Goal: Task Accomplishment & Management: Manage account settings

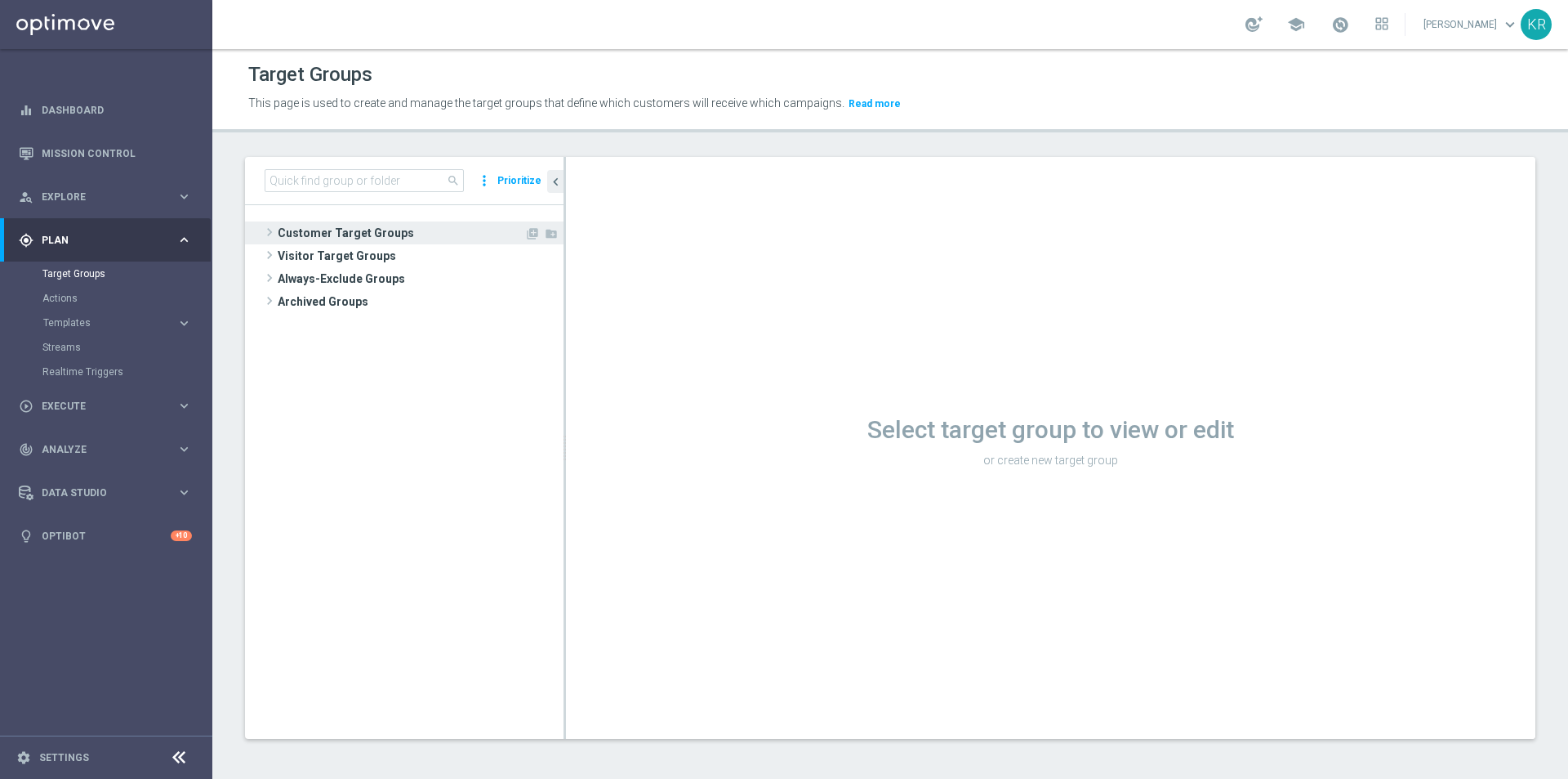
click at [324, 237] on span "Customer Target Groups" at bounding box center [401, 233] width 247 height 23
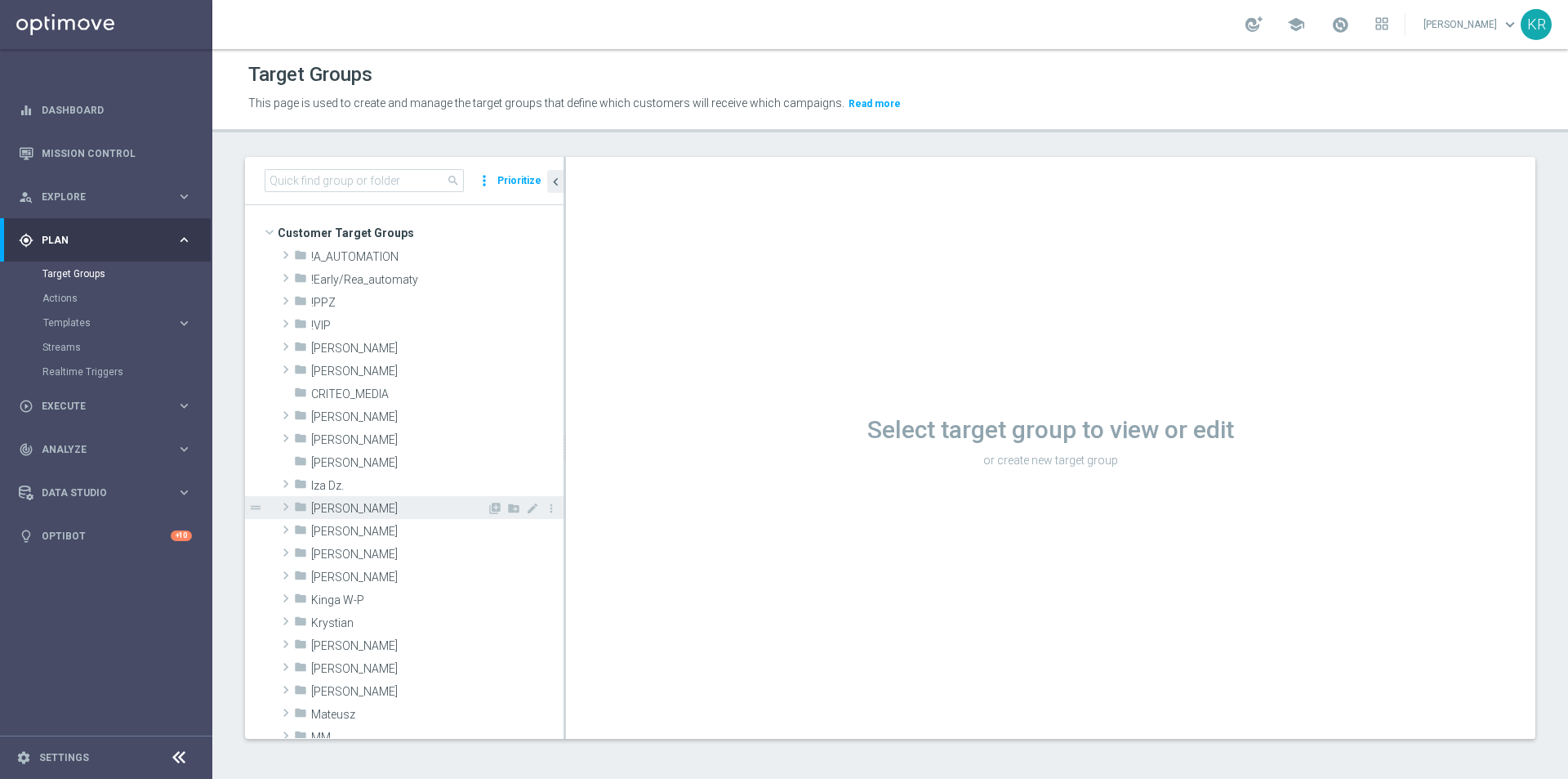
click at [422, 515] on span "[PERSON_NAME]" at bounding box center [399, 509] width 176 height 14
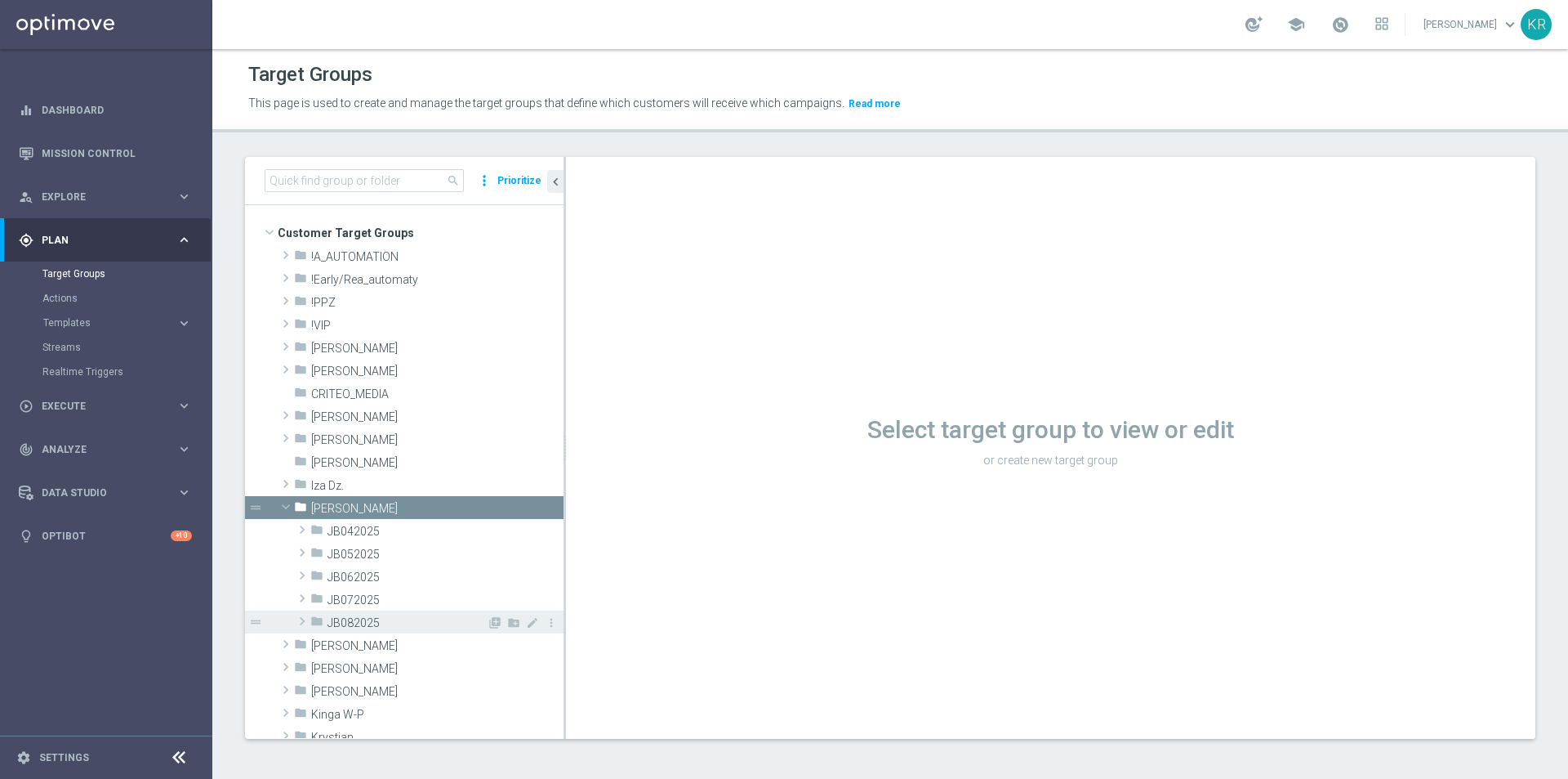
click at [381, 626] on span "JB082025" at bounding box center [407, 623] width 159 height 14
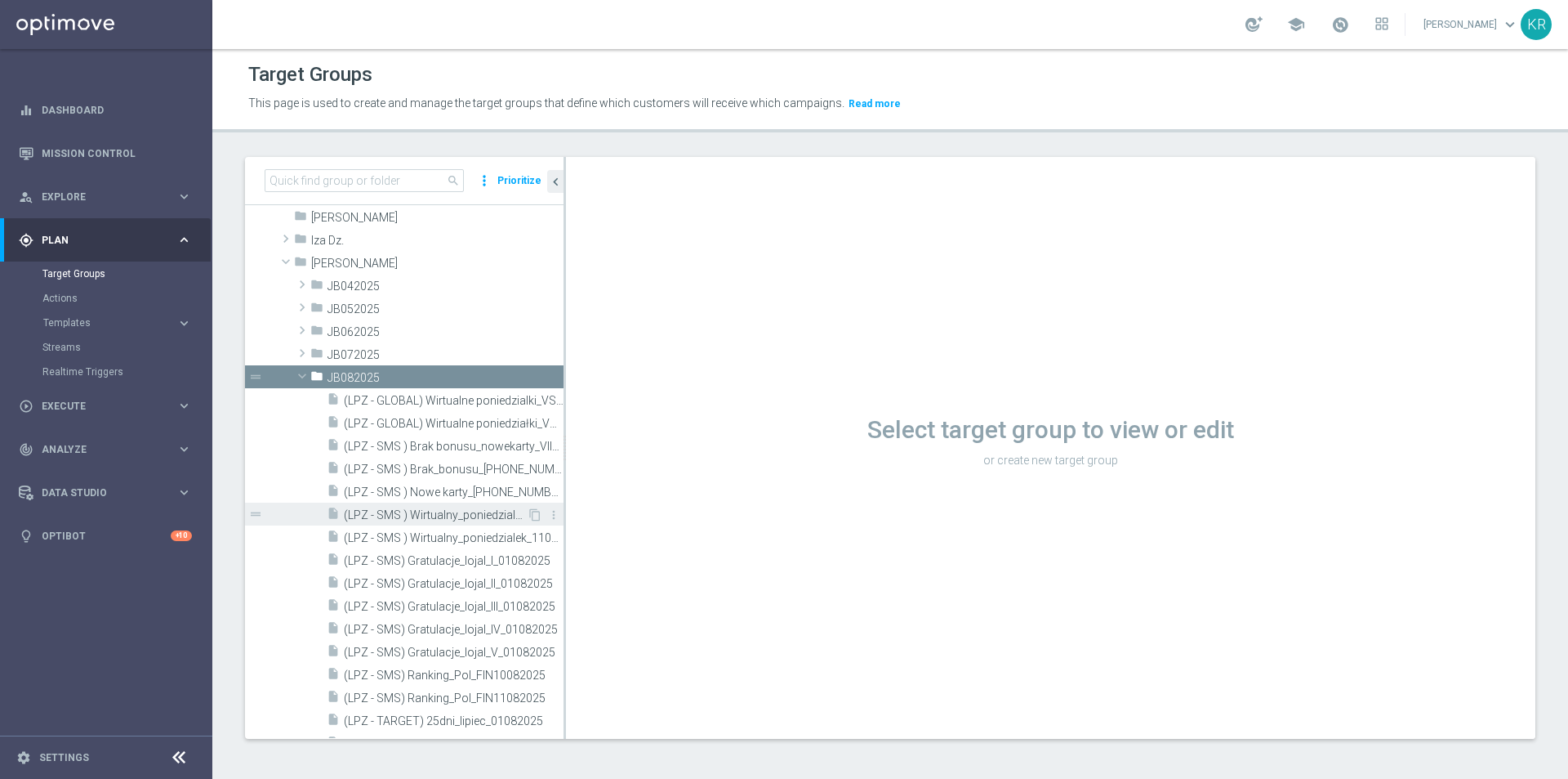
scroll to position [409, 0]
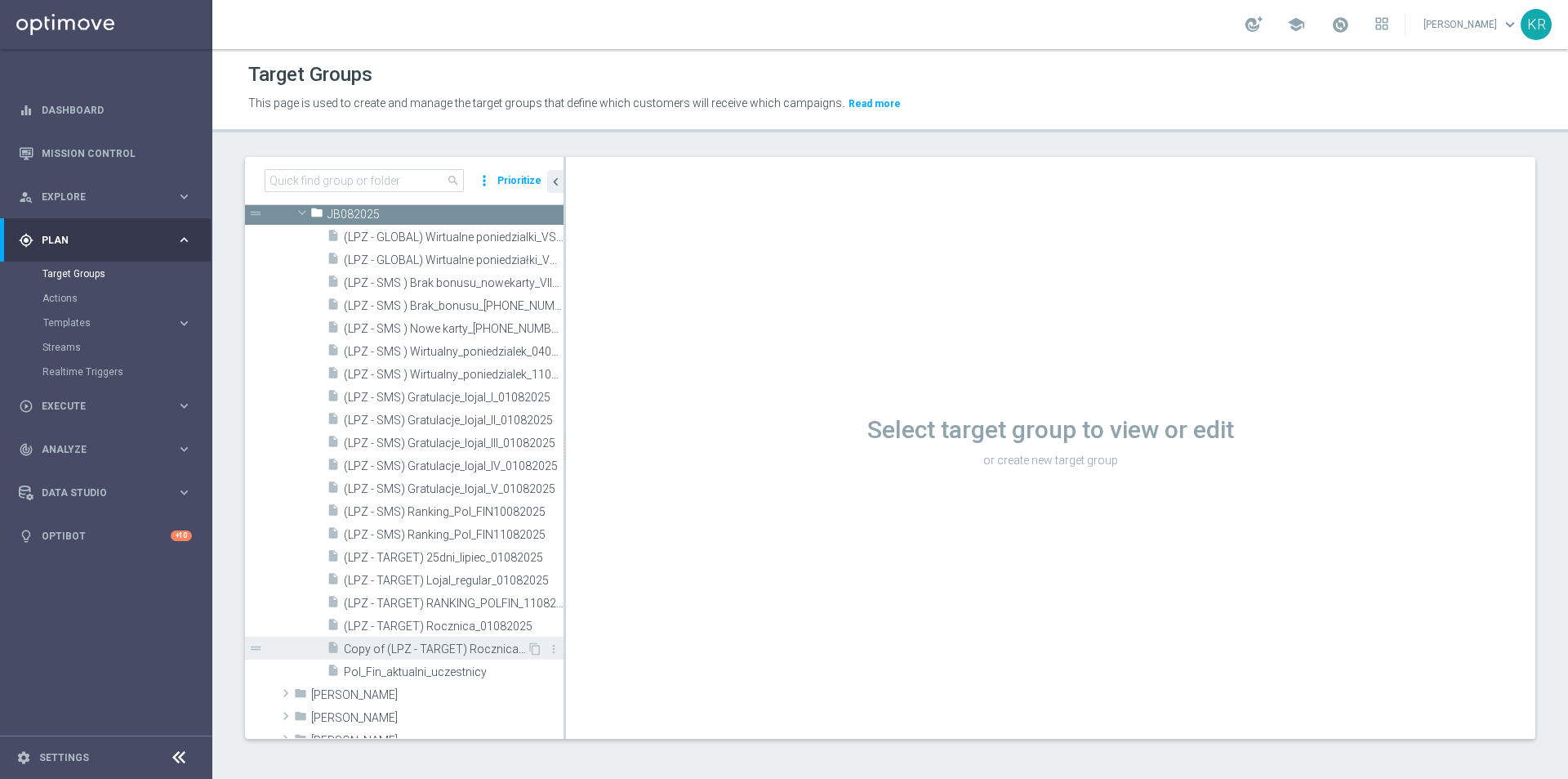
click at [415, 651] on span "Copy of (LPZ - TARGET) Rocznica_01082025 (1)" at bounding box center [435, 649] width 183 height 14
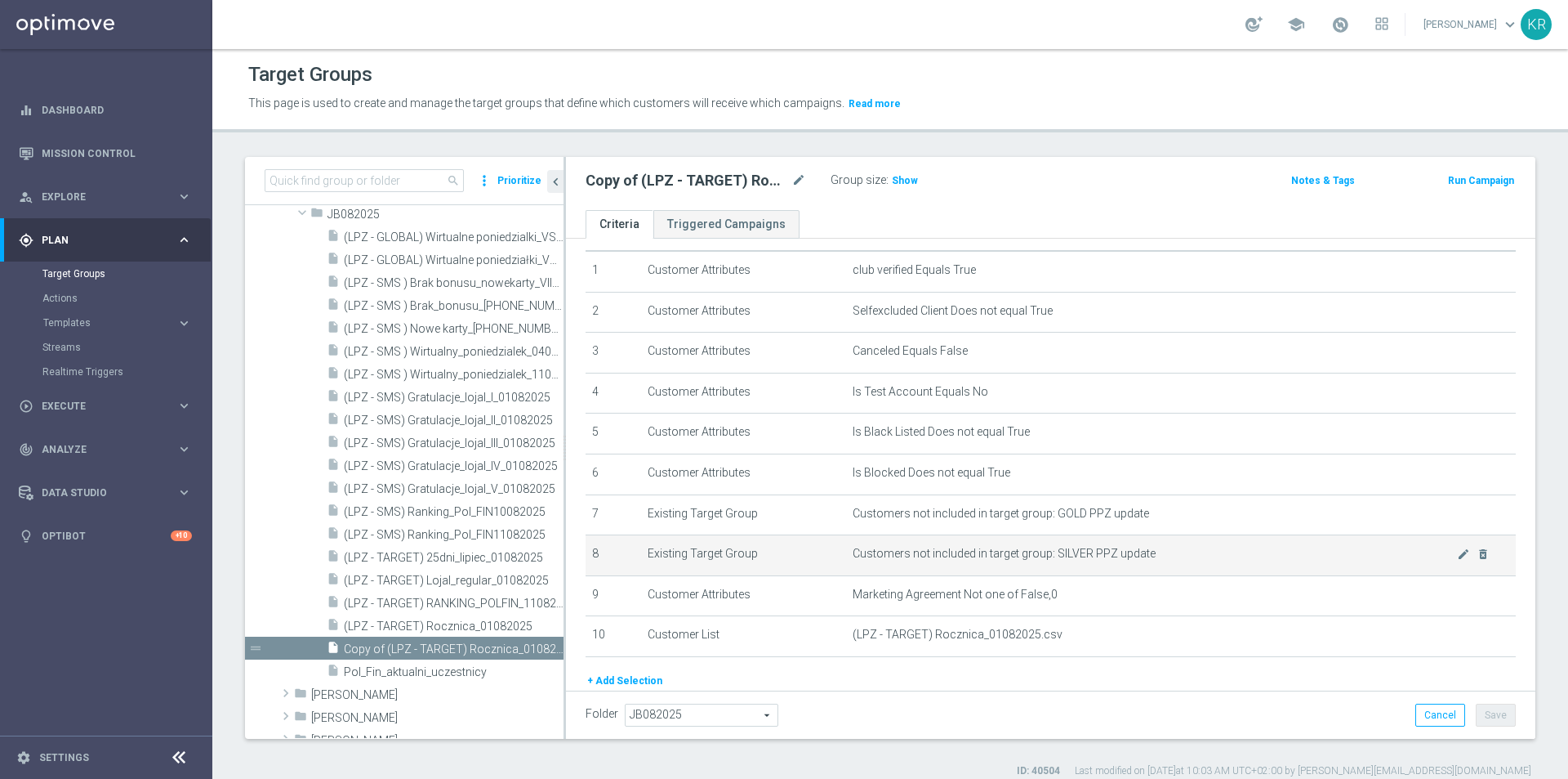
scroll to position [137, 0]
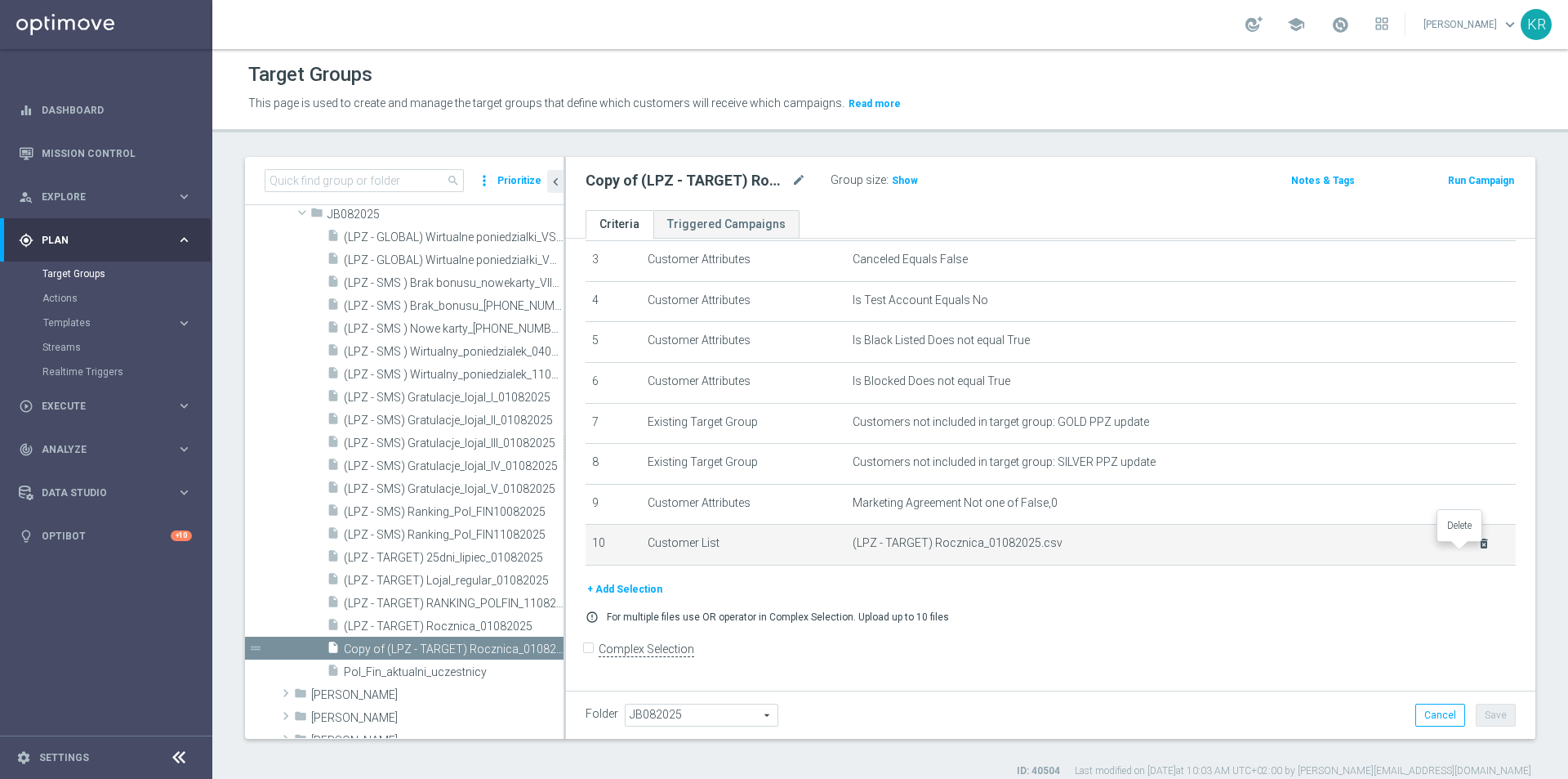
click at [1478, 550] on icon "delete_forever" at bounding box center [1484, 543] width 13 height 13
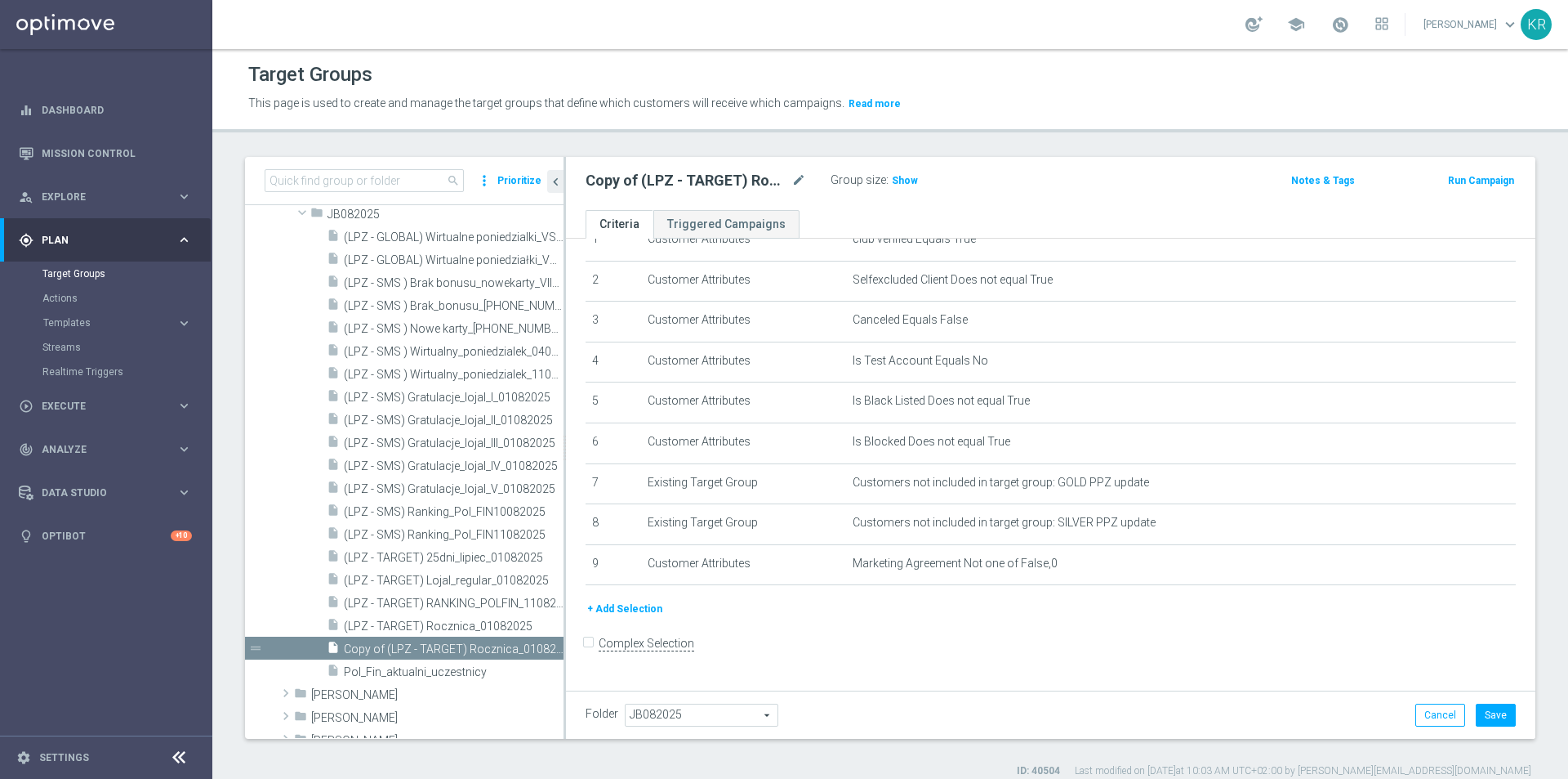
scroll to position [70, 0]
click at [615, 625] on button "+ Add Selection" at bounding box center [624, 616] width 79 height 18
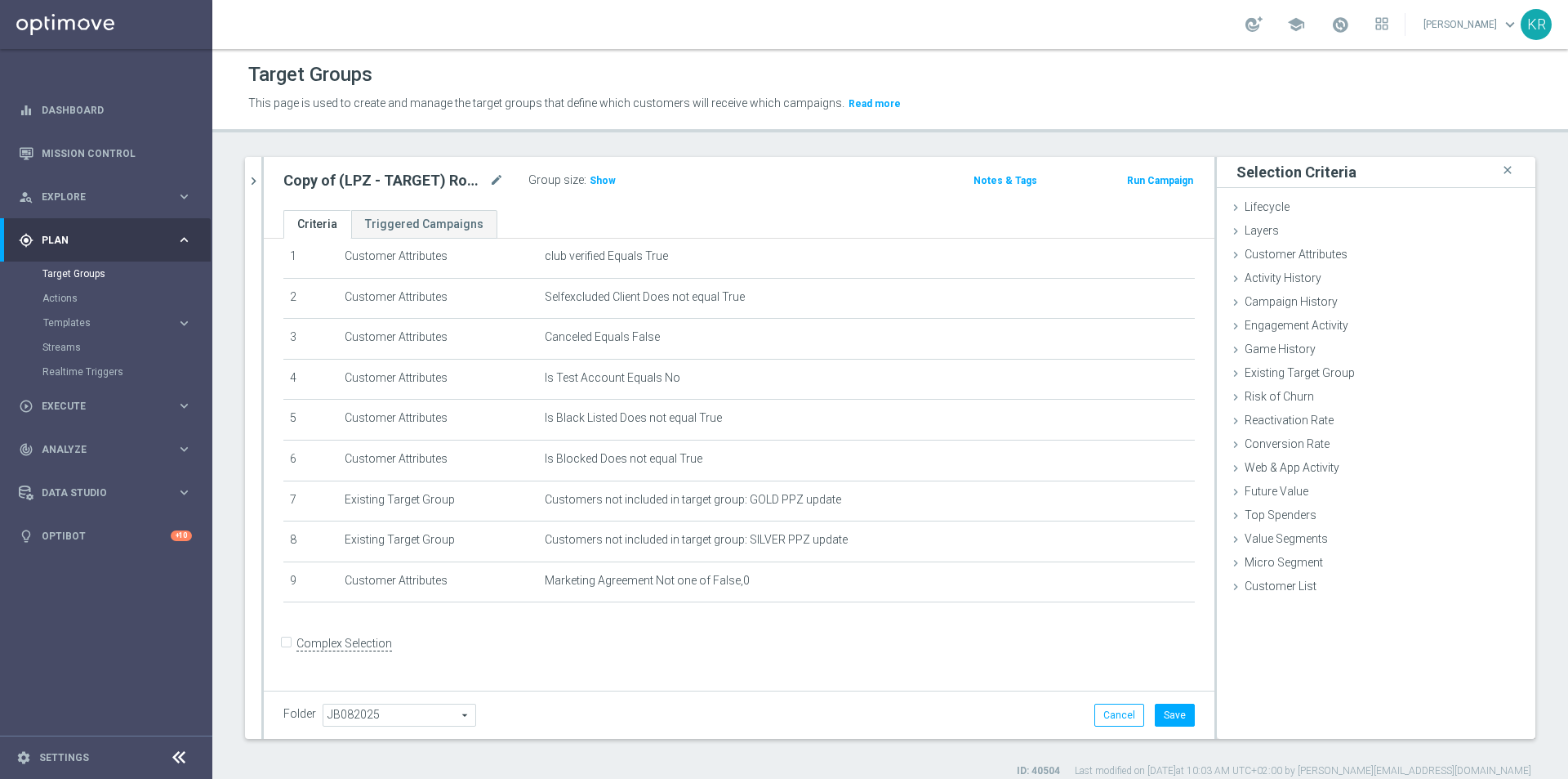
scroll to position [52, 0]
click at [1258, 596] on div "Customer List done" at bounding box center [1376, 588] width 318 height 25
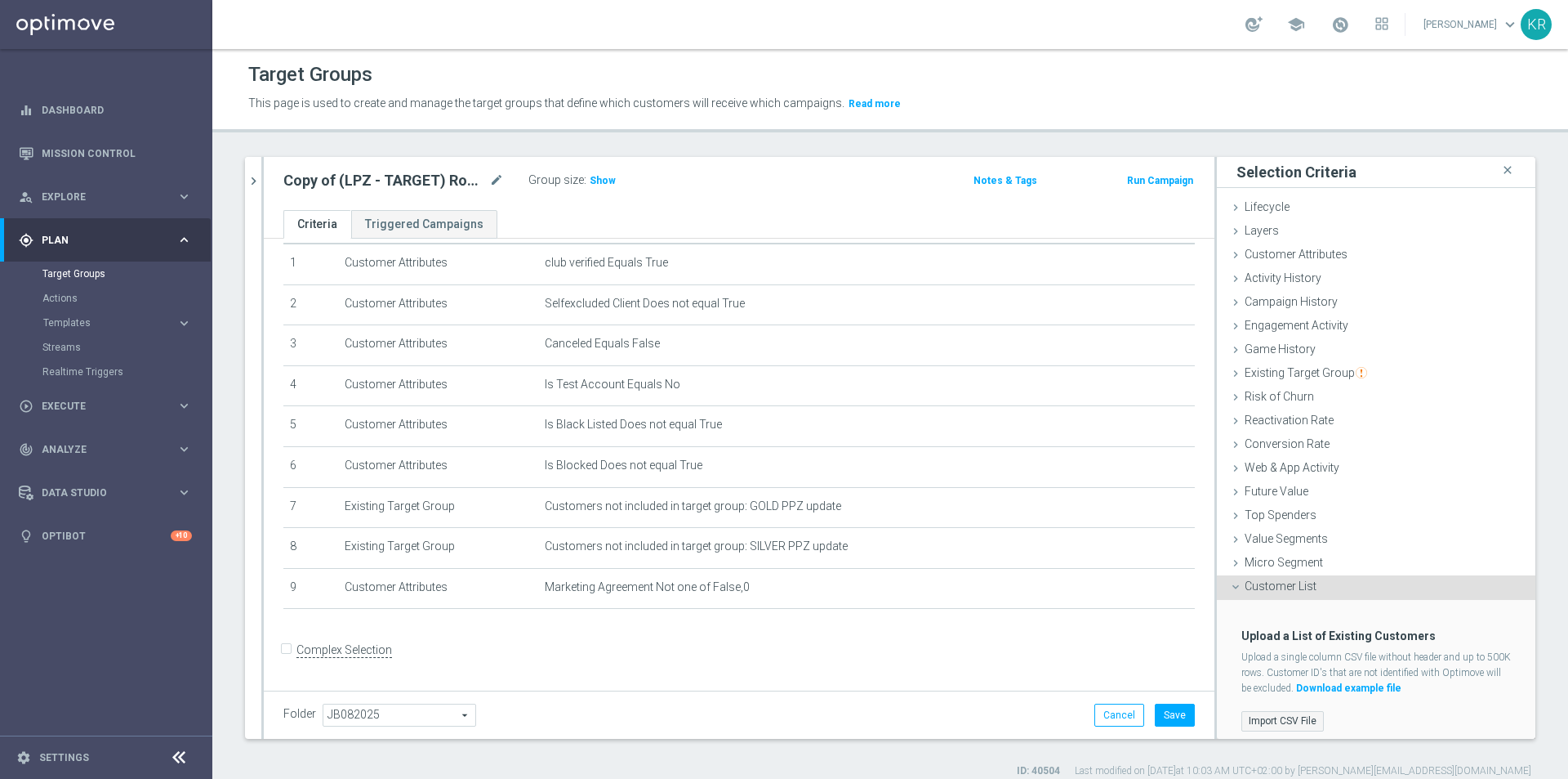
click at [1261, 723] on label "Import CSV File" at bounding box center [1282, 721] width 82 height 21
click at [0, 0] on input "Import CSV File" at bounding box center [0, 0] width 0 height 0
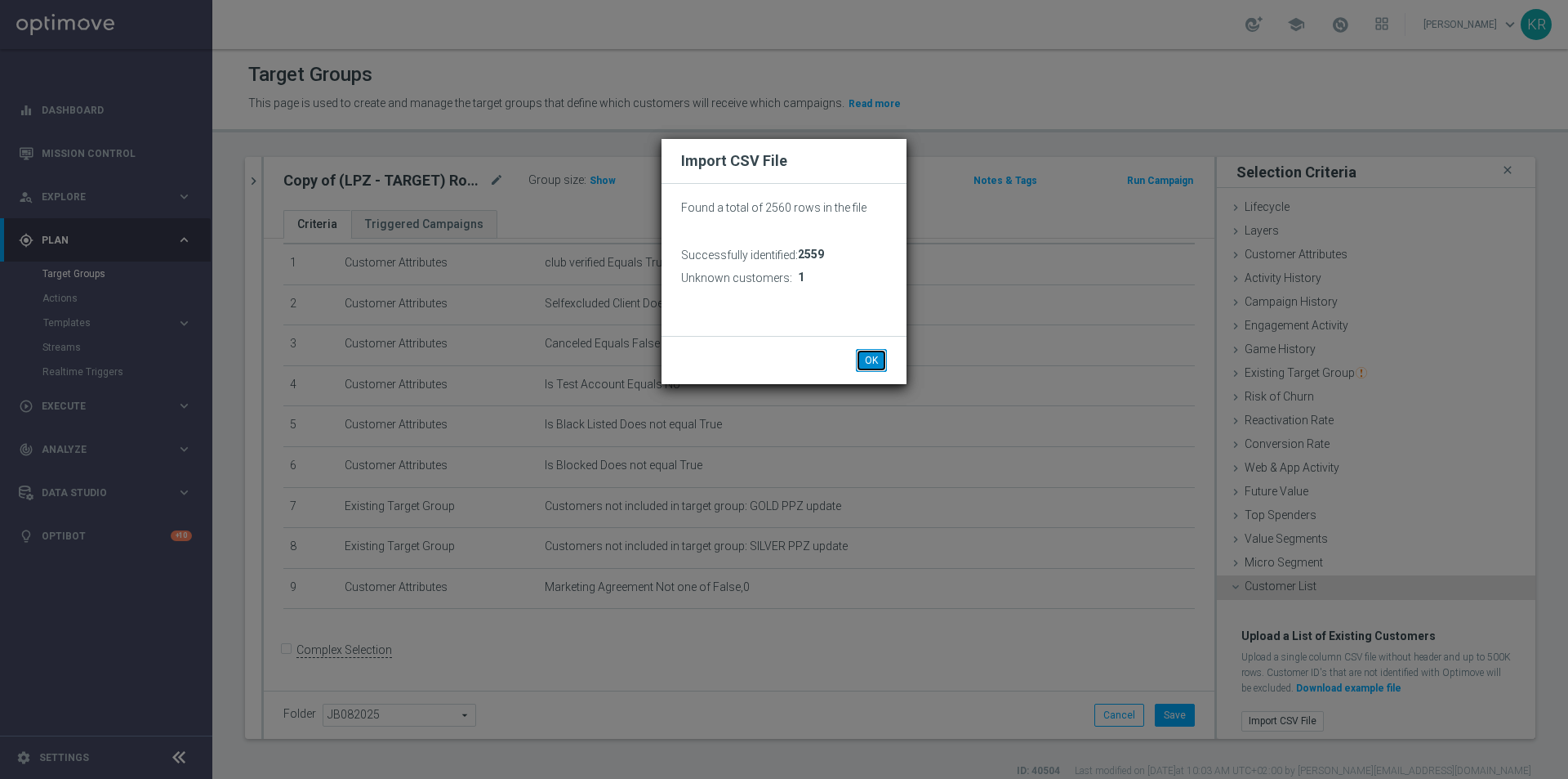
click at [867, 361] on button "OK" at bounding box center [871, 361] width 31 height 23
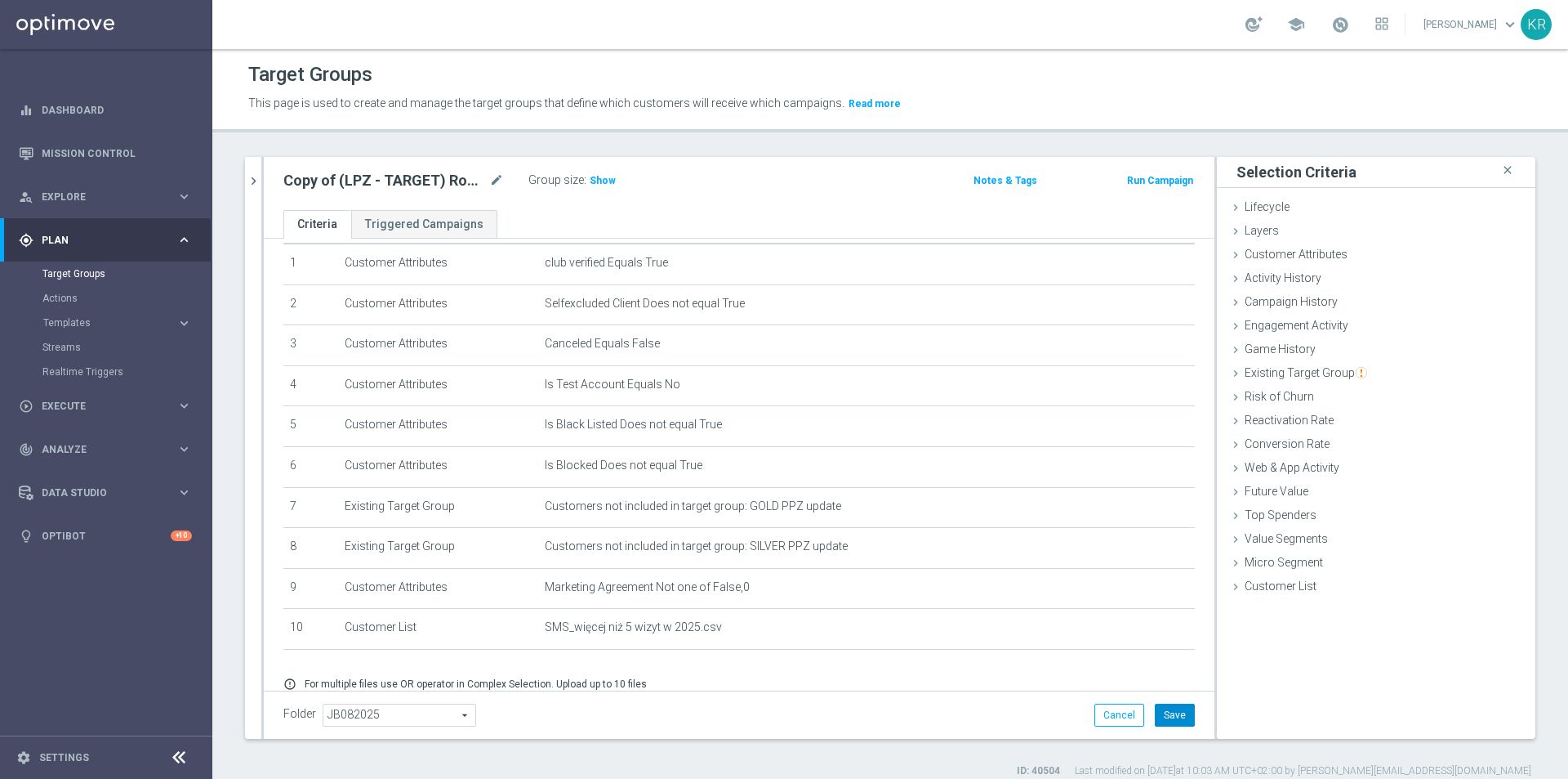
click at [1174, 721] on button "Save" at bounding box center [1175, 715] width 40 height 23
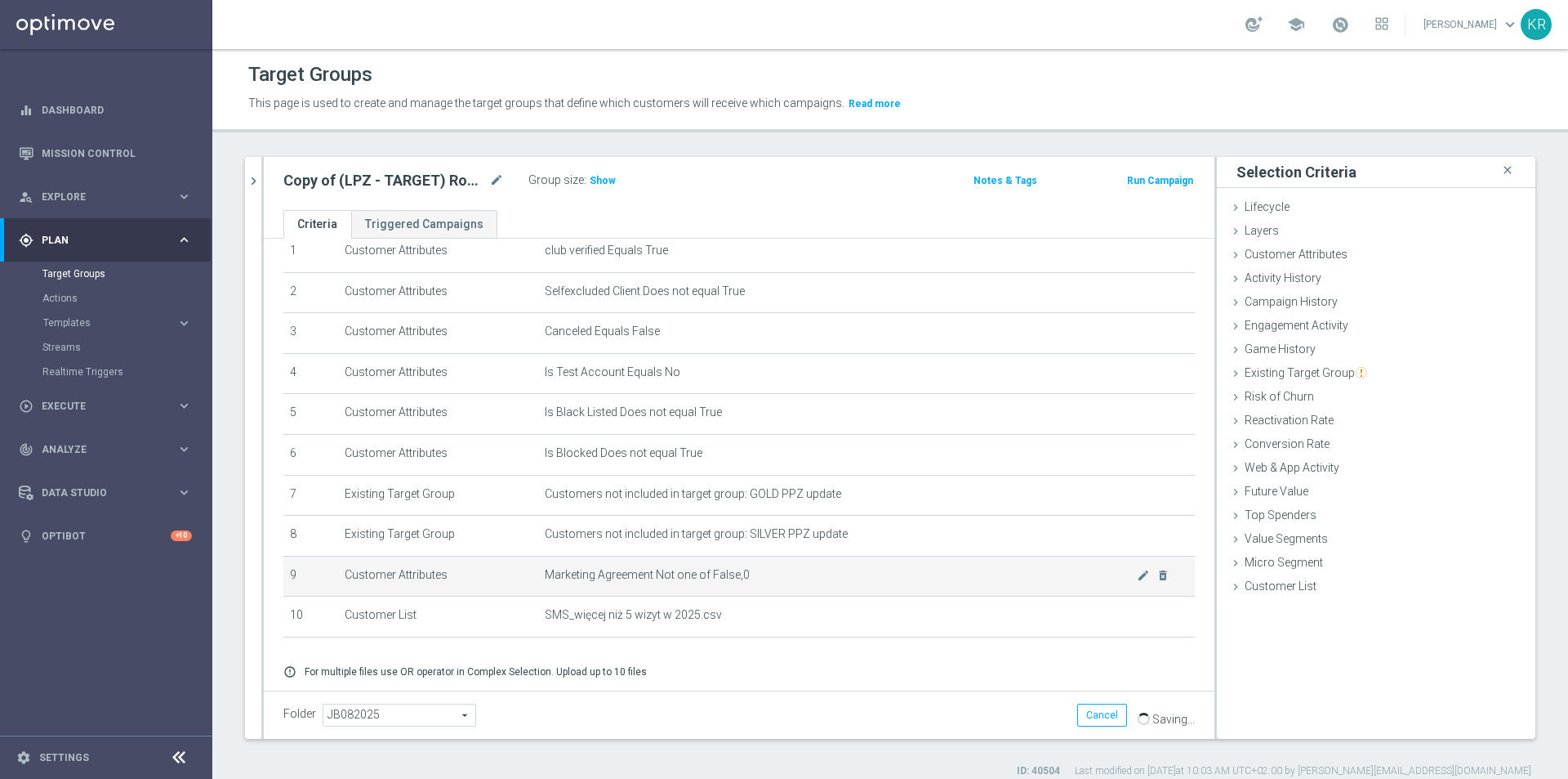
scroll to position [119, 0]
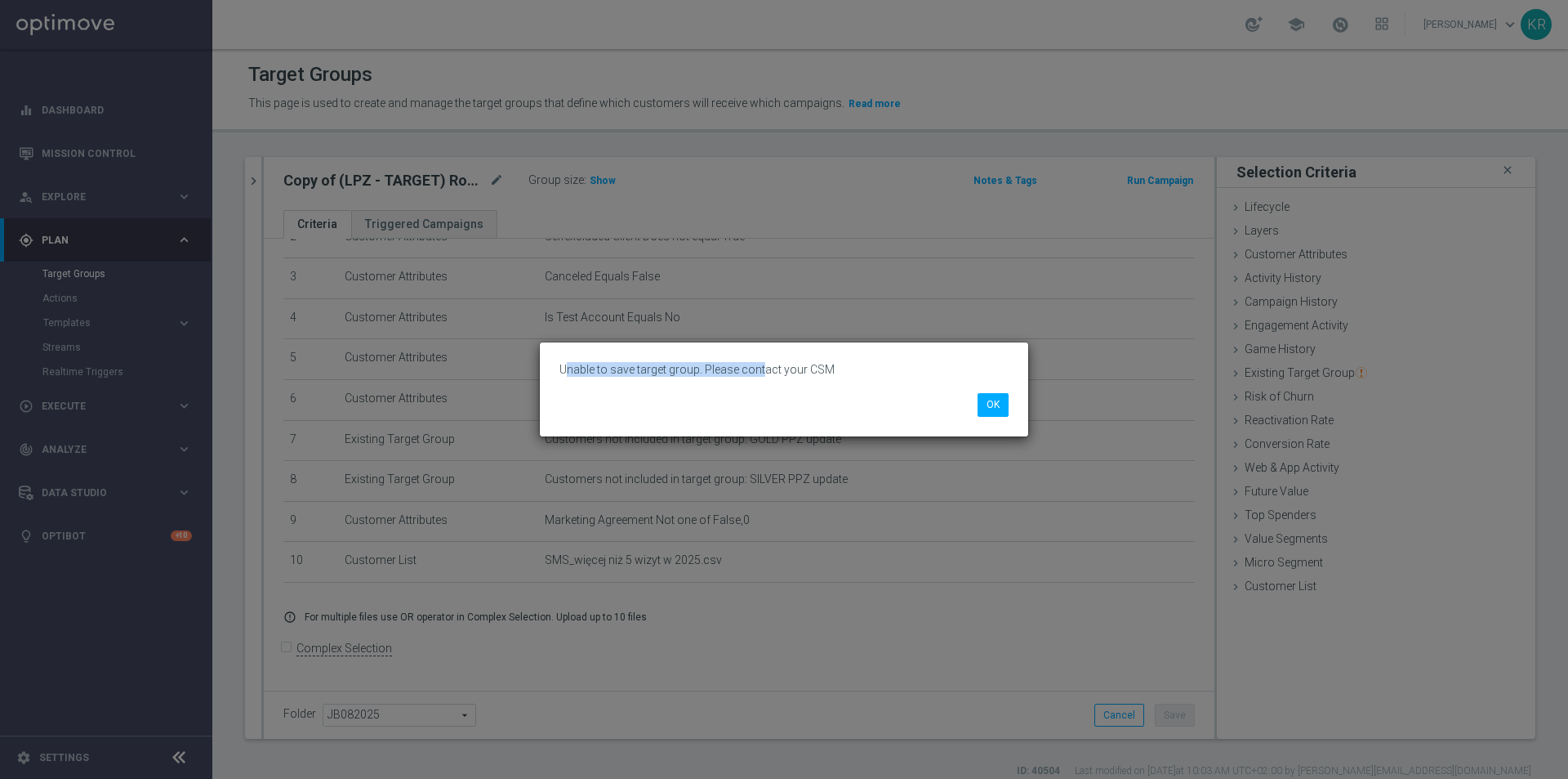
drag, startPoint x: 570, startPoint y: 369, endPoint x: 770, endPoint y: 392, distance: 201.3
click at [763, 389] on div "Unable to save target group. Please contact your CSM" at bounding box center [784, 375] width 473 height 35
drag, startPoint x: 799, startPoint y: 402, endPoint x: 816, endPoint y: 406, distance: 17.5
click at [801, 403] on div "Unable to save target group. Please contact your CSM OK" at bounding box center [784, 389] width 488 height 93
click at [1002, 404] on button "OK" at bounding box center [993, 405] width 31 height 23
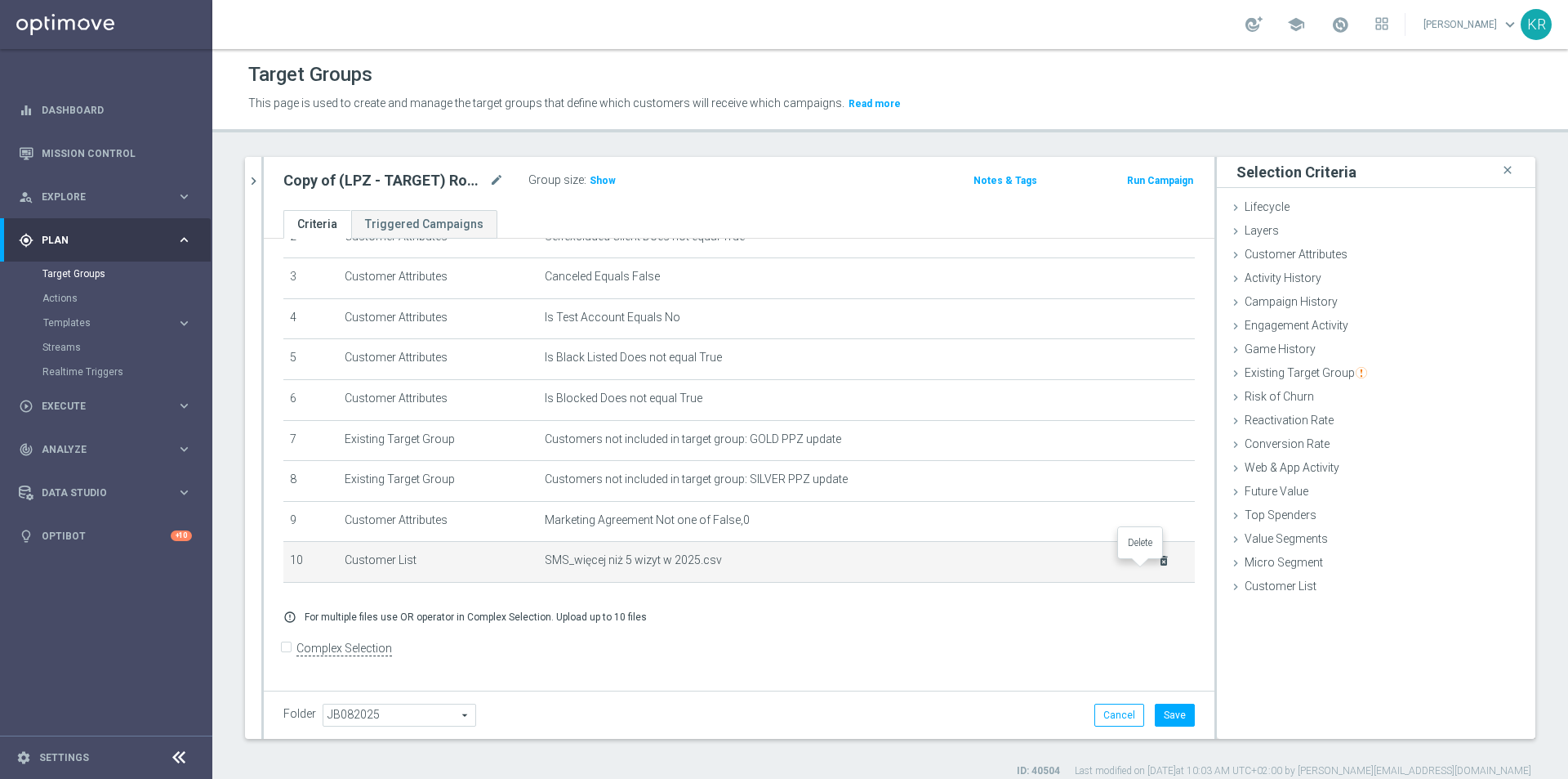
click at [1158, 567] on icon "delete_forever" at bounding box center [1164, 561] width 13 height 13
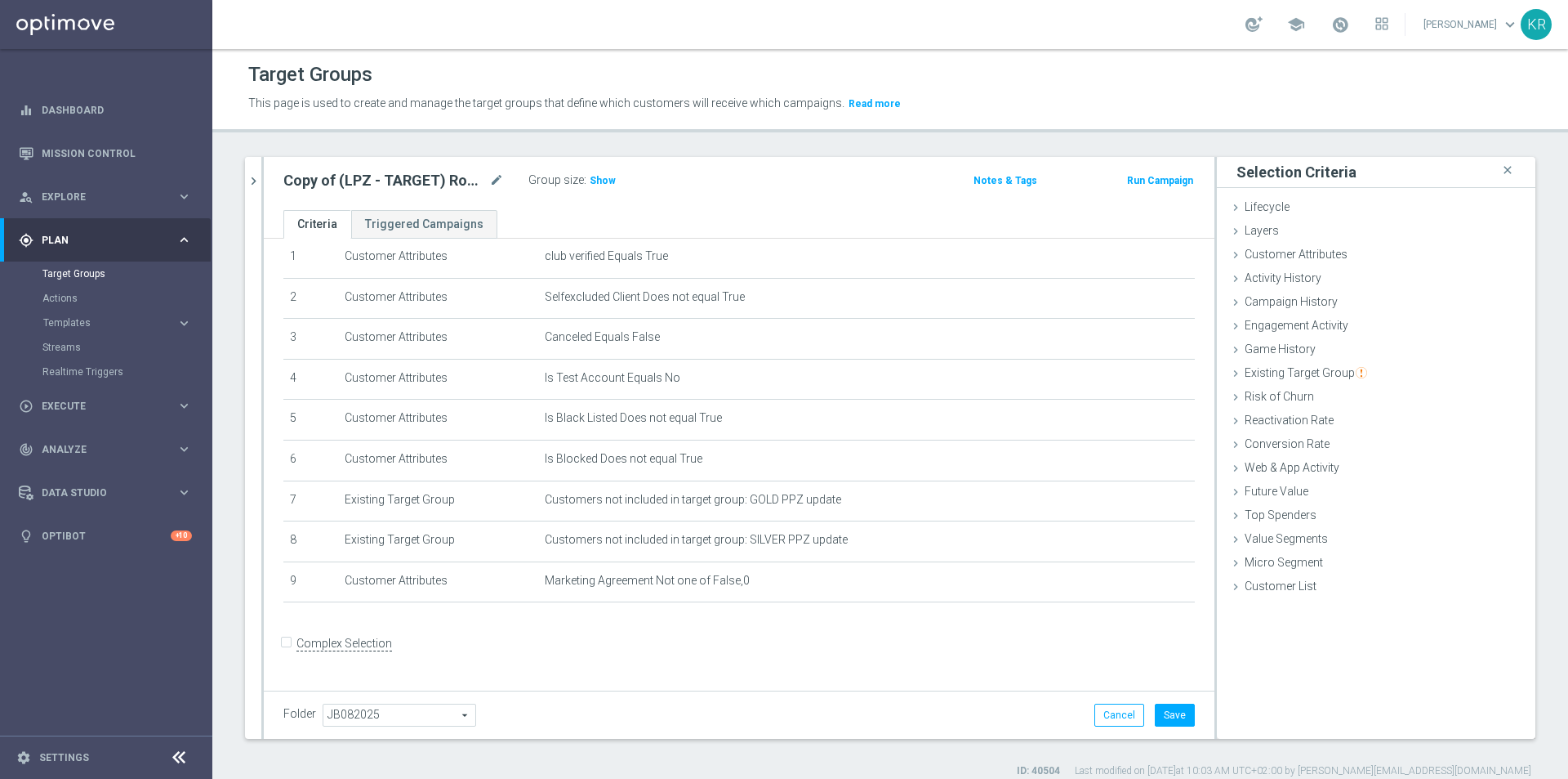
scroll to position [52, 0]
click at [1164, 719] on button "Save" at bounding box center [1175, 715] width 40 height 23
click at [1349, 22] on span at bounding box center [1341, 25] width 18 height 18
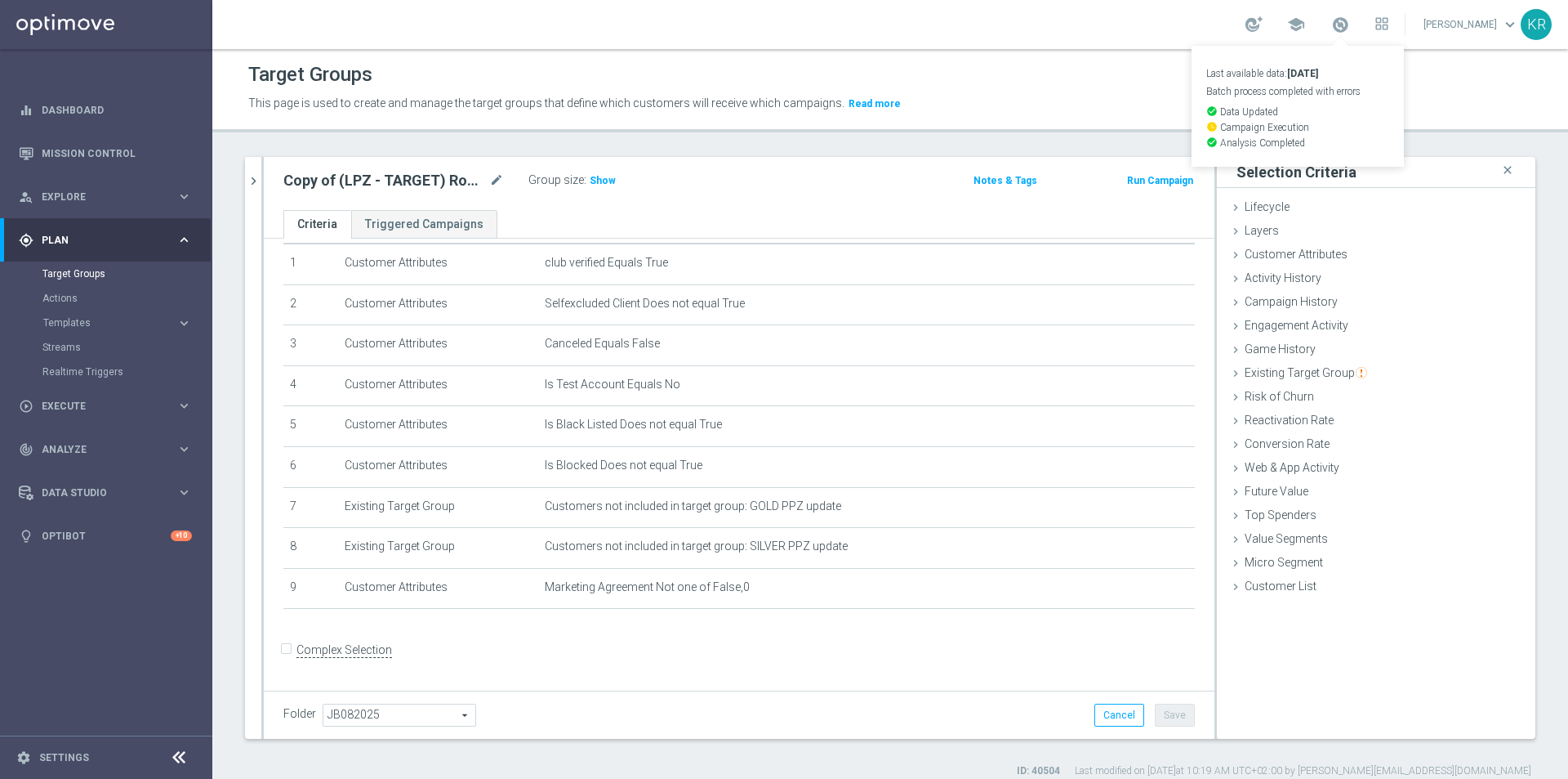
click at [781, 674] on form "Complex Selection Invalid Expression" at bounding box center [739, 666] width 911 height 61
drag, startPoint x: 1228, startPoint y: 588, endPoint x: 1284, endPoint y: 620, distance: 64.5
click at [1230, 588] on icon at bounding box center [1236, 587] width 13 height 13
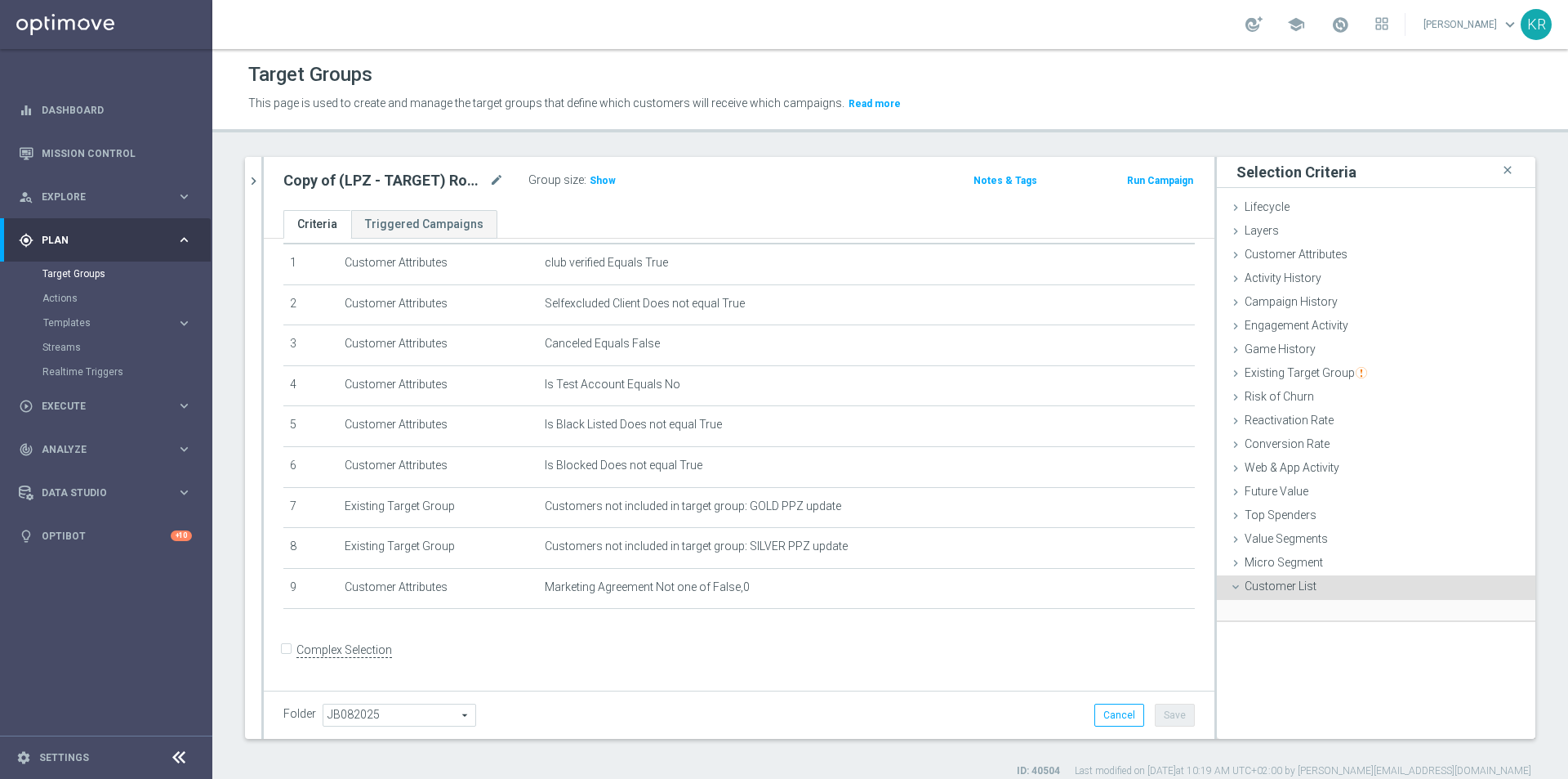
scroll to position [15, 0]
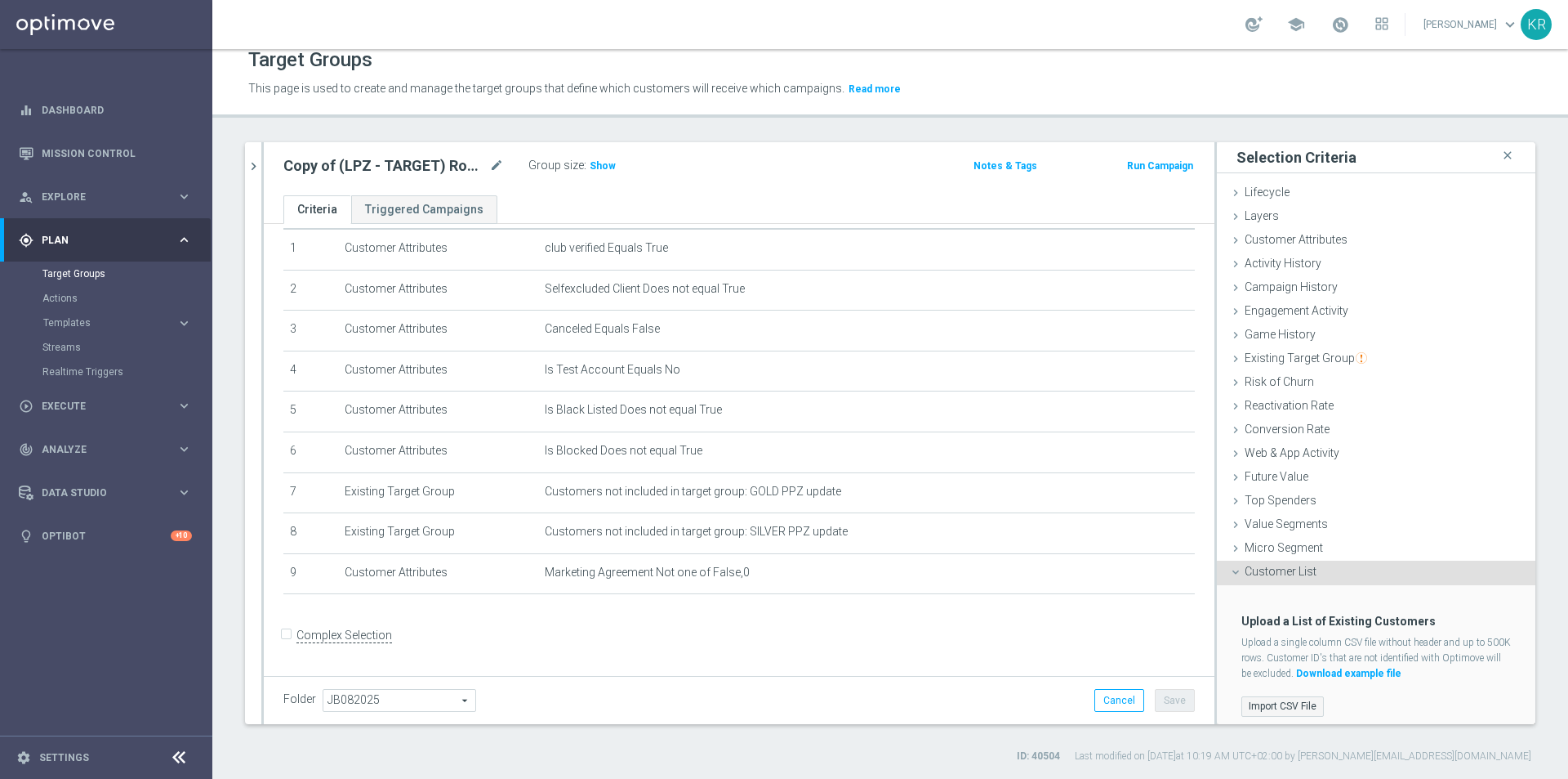
click at [1298, 700] on label "Import CSV File" at bounding box center [1282, 706] width 82 height 21
click at [0, 0] on input "Import CSV File" at bounding box center [0, 0] width 0 height 0
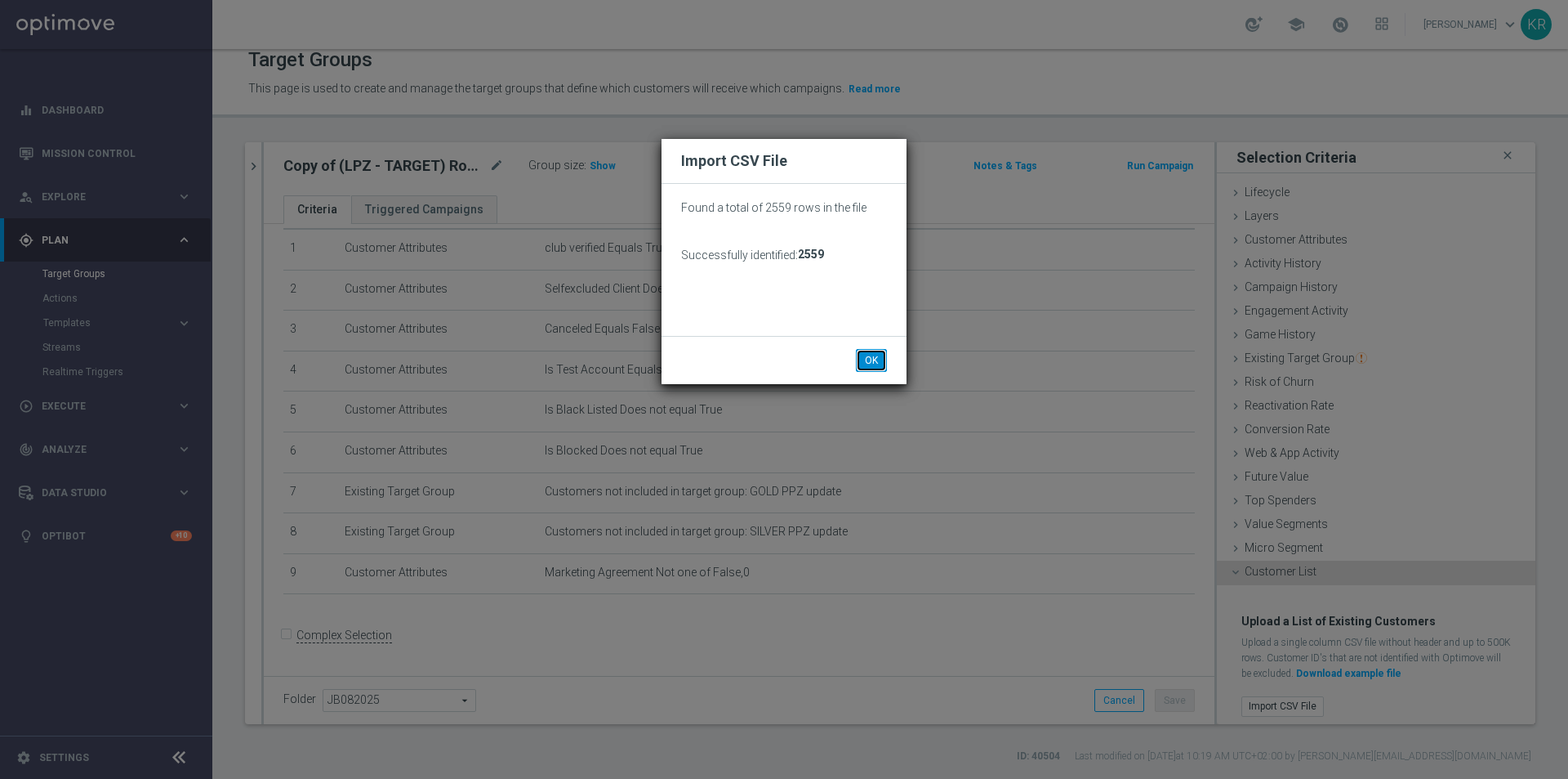
click at [870, 356] on button "OK" at bounding box center [871, 361] width 31 height 23
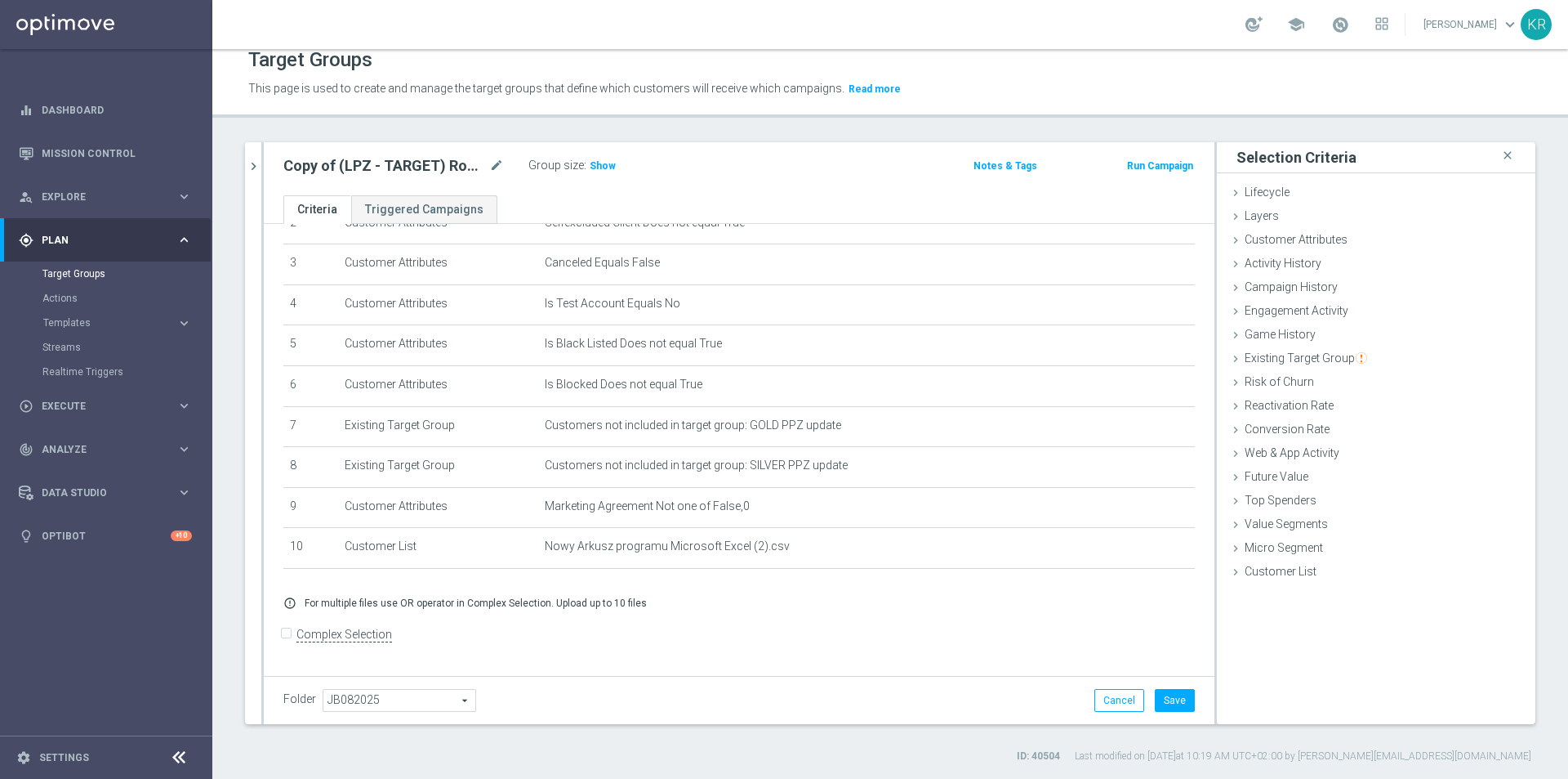
scroll to position [119, 0]
click at [1181, 705] on button "Save" at bounding box center [1175, 700] width 40 height 23
click at [1294, 365] on div "Existing Target Group done" at bounding box center [1376, 360] width 318 height 25
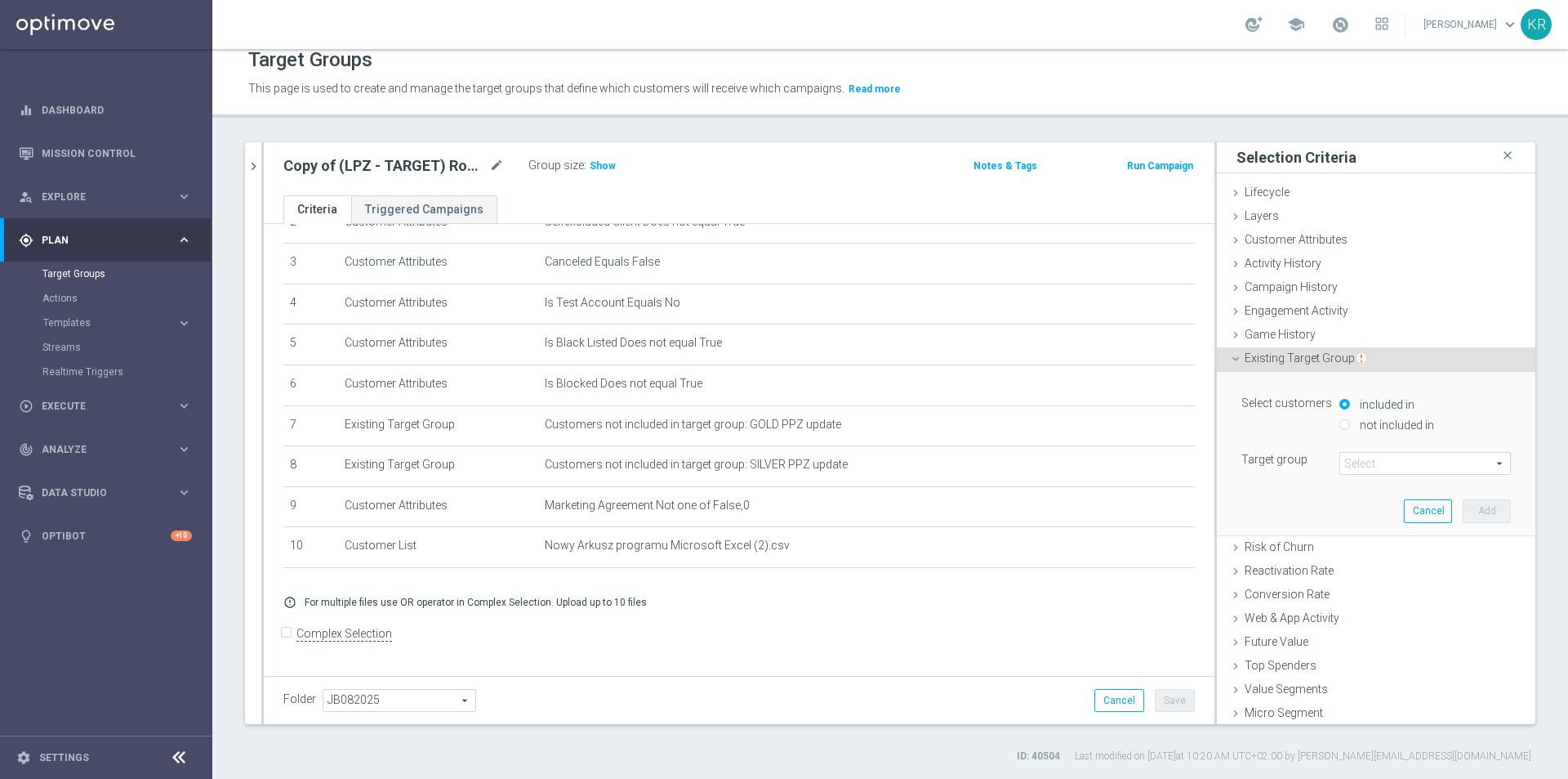
click at [1340, 424] on input "not included in" at bounding box center [1345, 424] width 11 height 11
radio input "true"
click at [1352, 470] on span at bounding box center [1425, 464] width 170 height 22
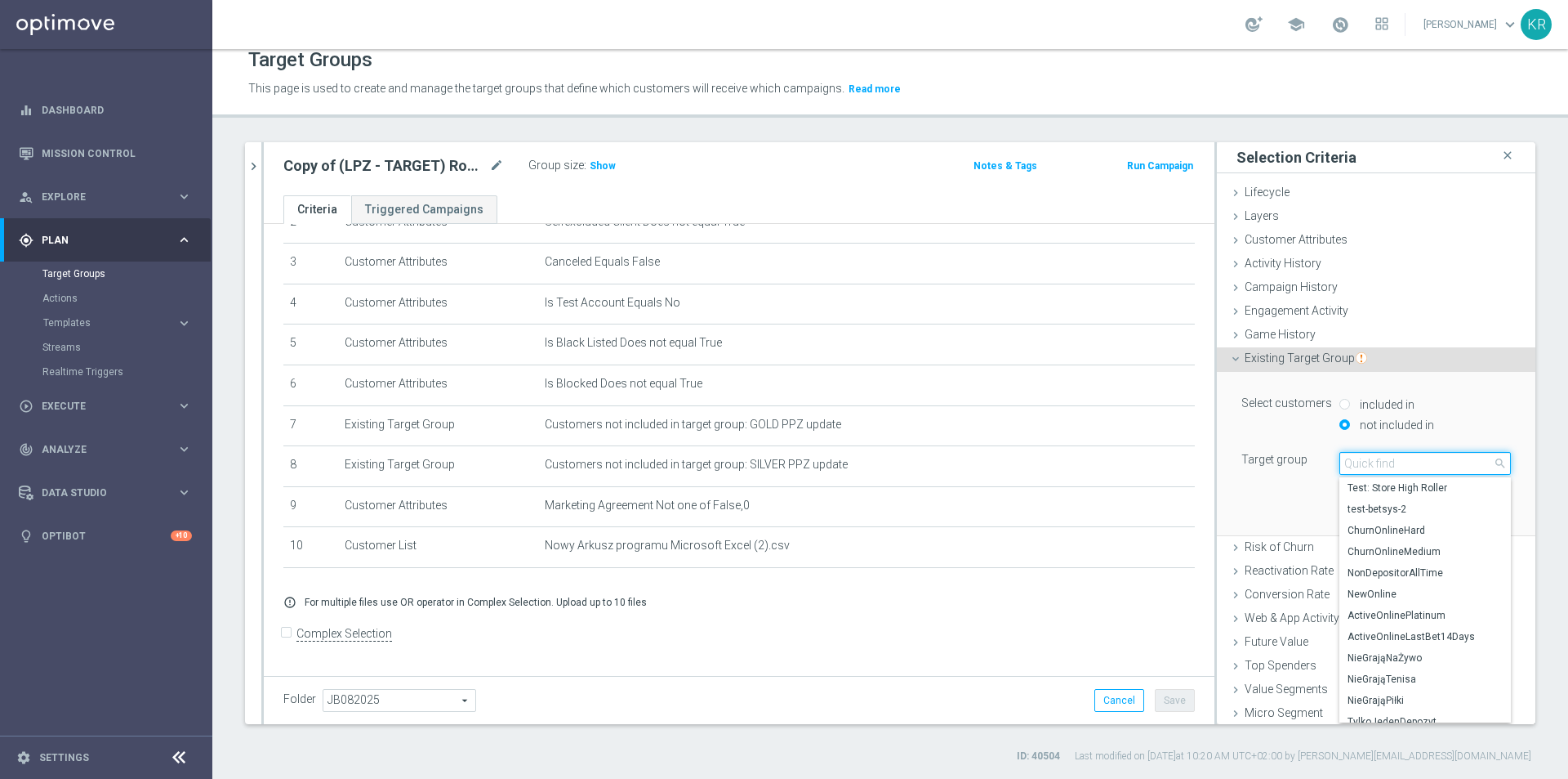
click at [1347, 464] on input "search" at bounding box center [1425, 464] width 172 height 23
type input "aktua"
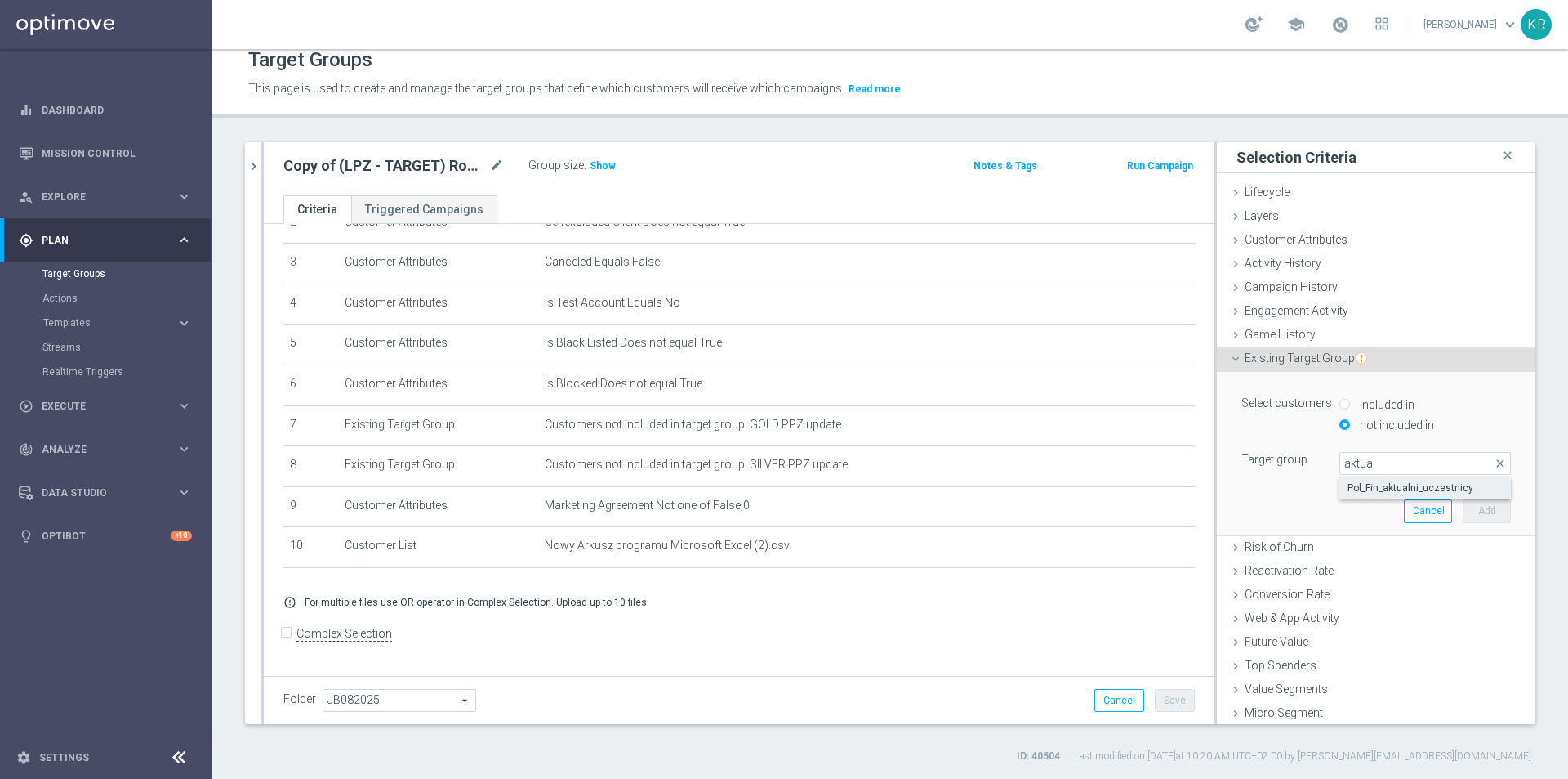
click at [1398, 484] on span "Pol_Fin_aktualni_uczestnicy" at bounding box center [1425, 488] width 155 height 13
type input "Pol_Fin_aktualni_uczestnicy"
click at [1474, 511] on button "Add" at bounding box center [1487, 511] width 48 height 23
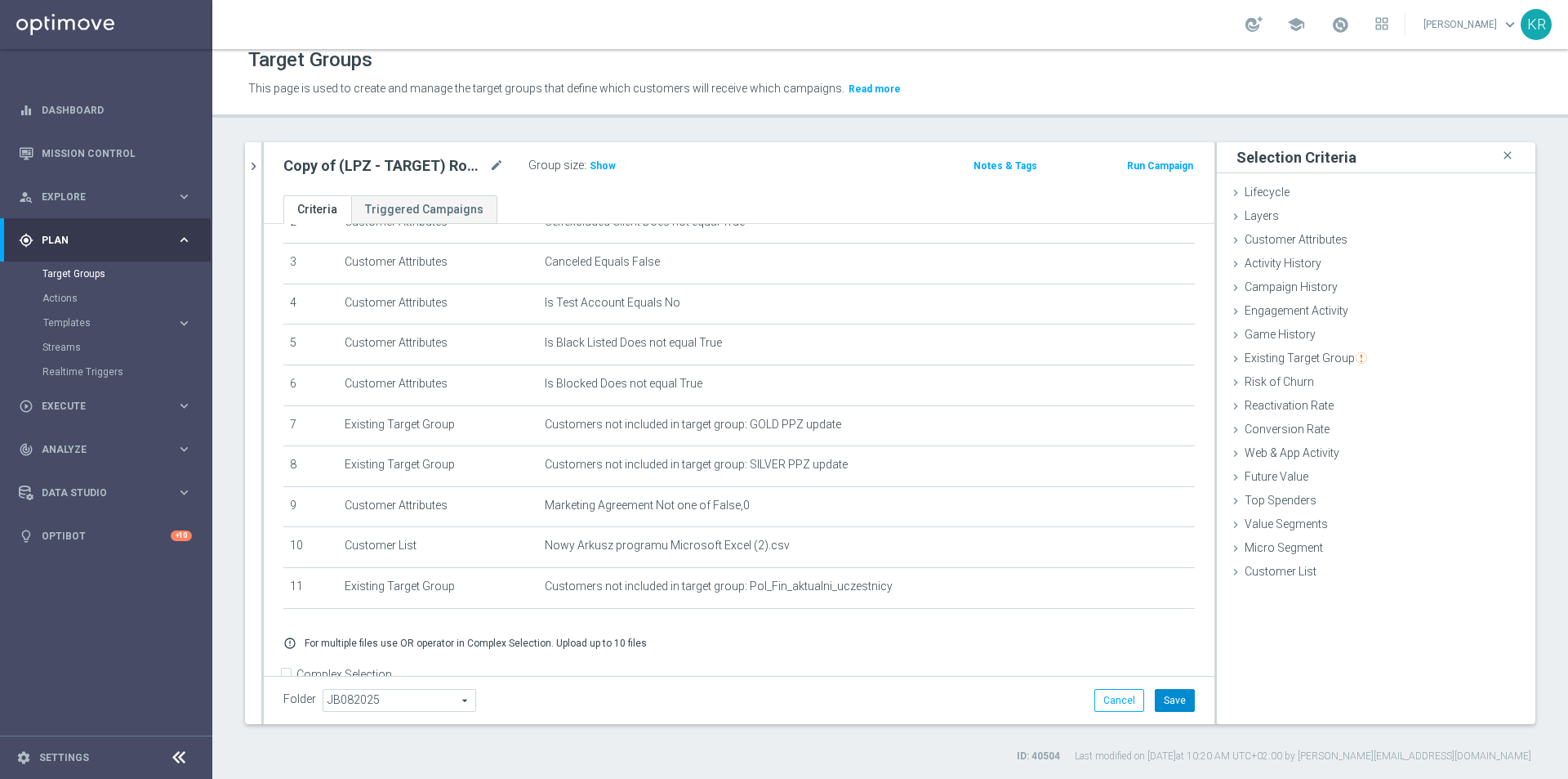
click at [1169, 703] on button "Save" at bounding box center [1175, 700] width 40 height 23
click at [493, 168] on icon "mode_edit" at bounding box center [497, 166] width 15 height 20
type input "(LPZ - TARGET) RANKING_POLFIN_12082025"
click at [818, 178] on div "(LPZ - TARGET) RANKING_POLFIN_12082025 Group size : Show" at bounding box center [583, 167] width 624 height 25
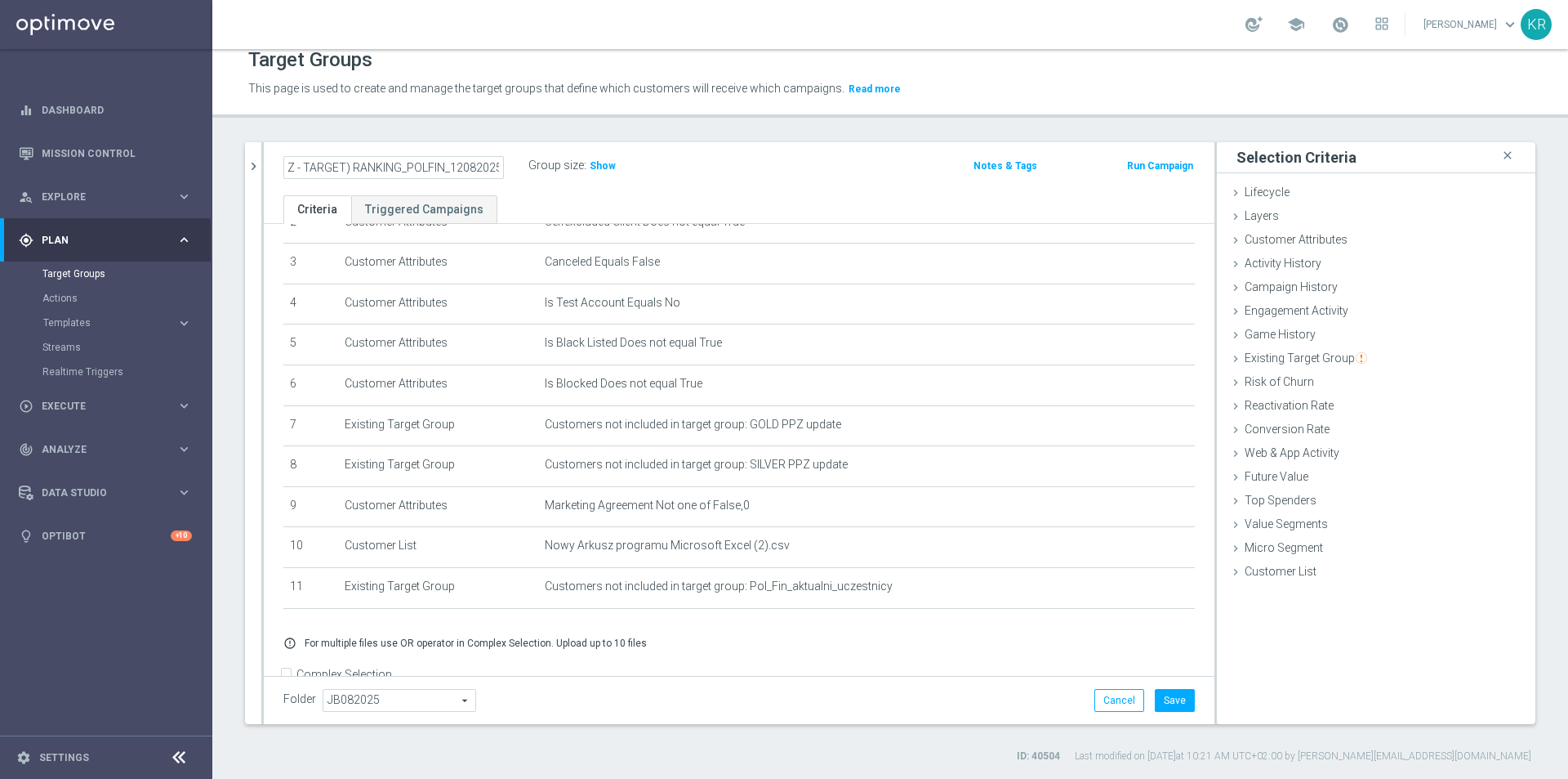
scroll to position [0, 0]
click at [1167, 702] on button "Save" at bounding box center [1175, 700] width 40 height 23
click at [821, 180] on div "(LPZ - TARGET) RANKING_POLFIN_12082025 mode_edit Group size : Show Notes & Tags…" at bounding box center [739, 168] width 951 height 53
